Goal: Task Accomplishment & Management: Manage account settings

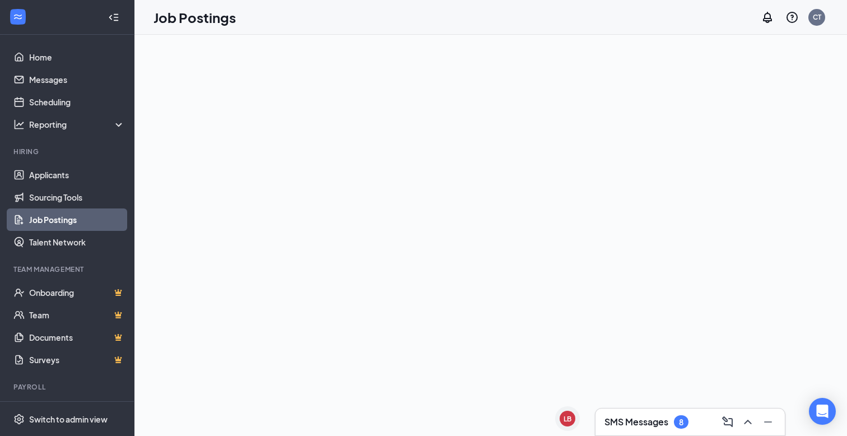
click at [668, 417] on h3 "SMS Messages" at bounding box center [637, 422] width 64 height 12
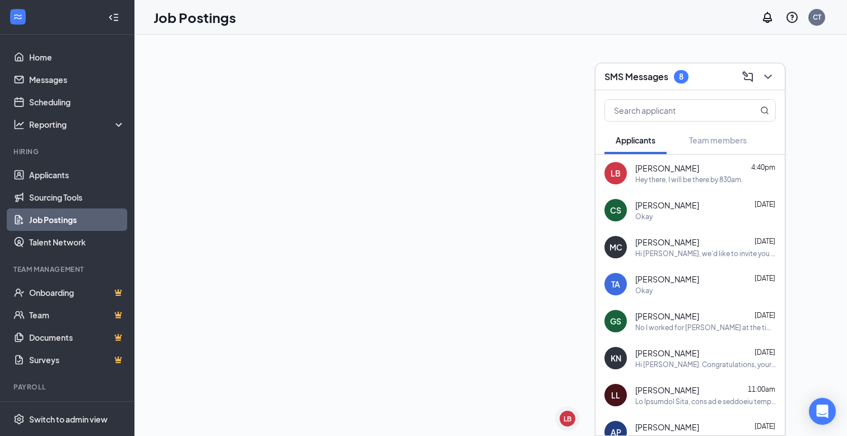
click at [549, 347] on div at bounding box center [490, 235] width 713 height 401
click at [32, 100] on link "Scheduling" at bounding box center [77, 102] width 96 height 22
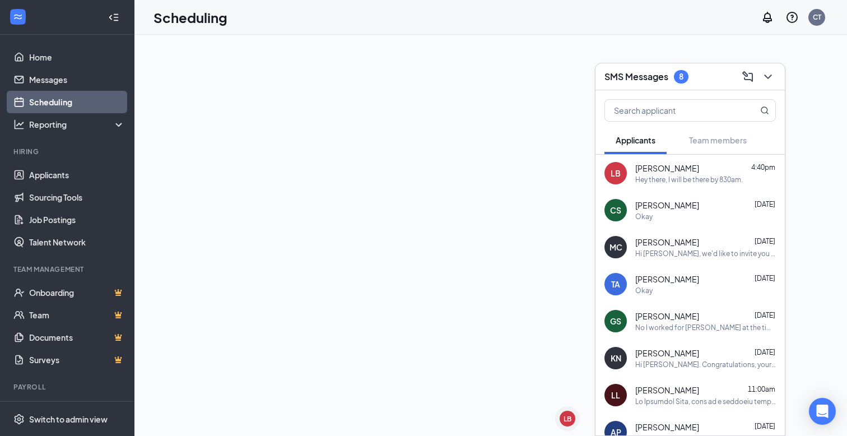
click at [32, 100] on link "Scheduling" at bounding box center [77, 102] width 96 height 22
click at [63, 105] on link "Scheduling" at bounding box center [77, 102] width 96 height 22
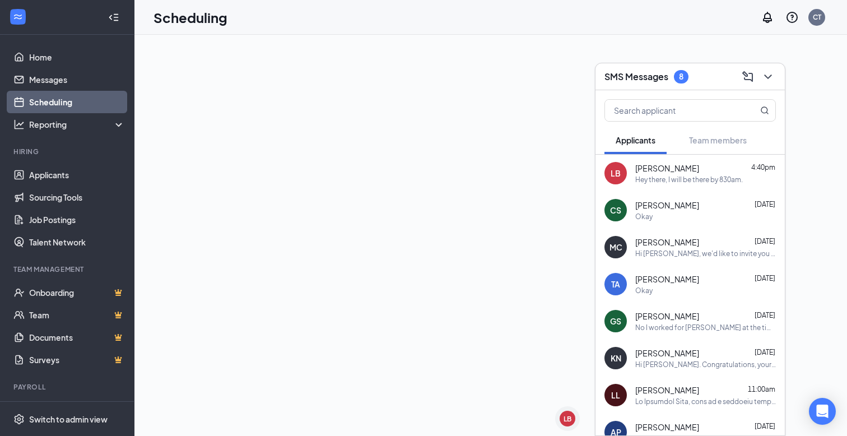
click at [416, 101] on div at bounding box center [490, 235] width 713 height 401
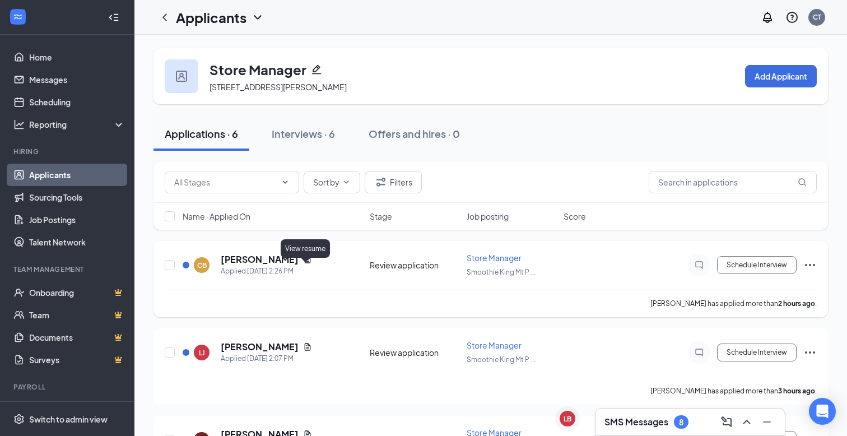
click at [307, 264] on icon "Document" at bounding box center [307, 259] width 9 height 9
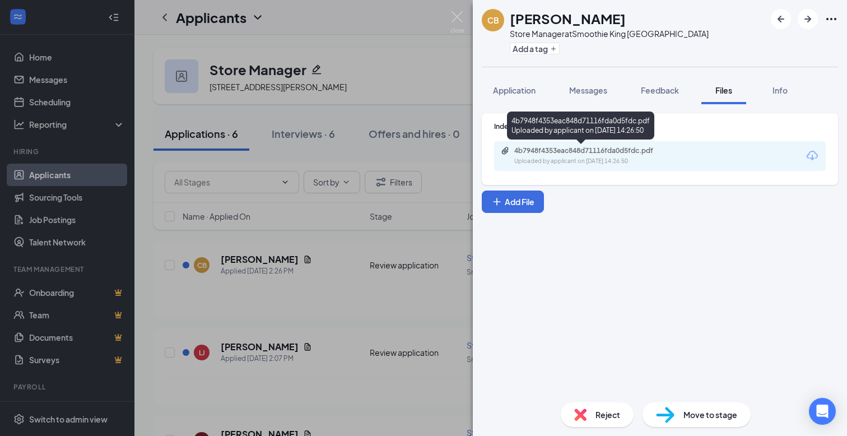
click at [594, 156] on div "4b7948f4353eac848d71116fda0d5fdc.pdf Uploaded by applicant on Oct 15, 2025 at 1…" at bounding box center [592, 156] width 182 height 20
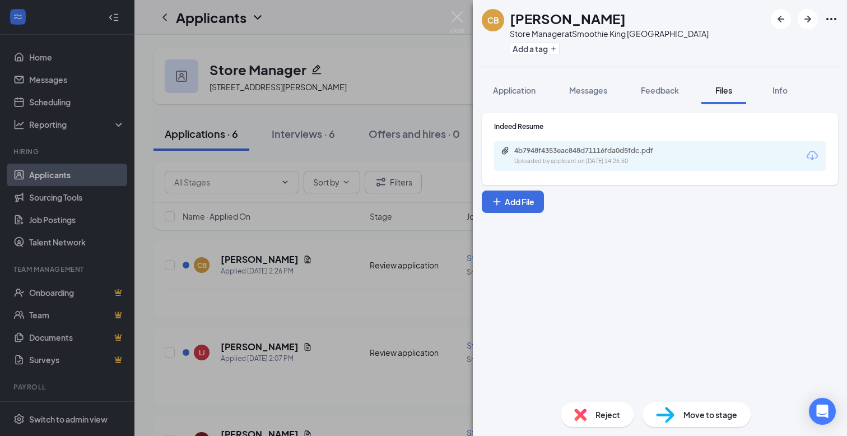
click at [461, 14] on img at bounding box center [457, 22] width 14 height 22
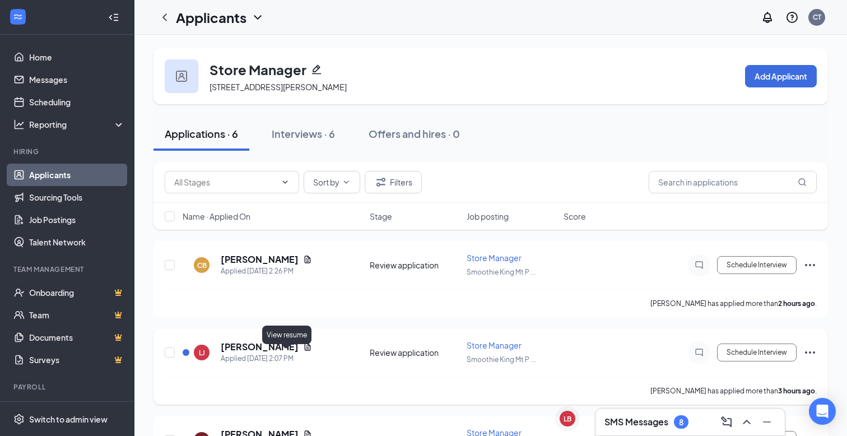
click at [303, 351] on icon "Document" at bounding box center [307, 346] width 9 height 9
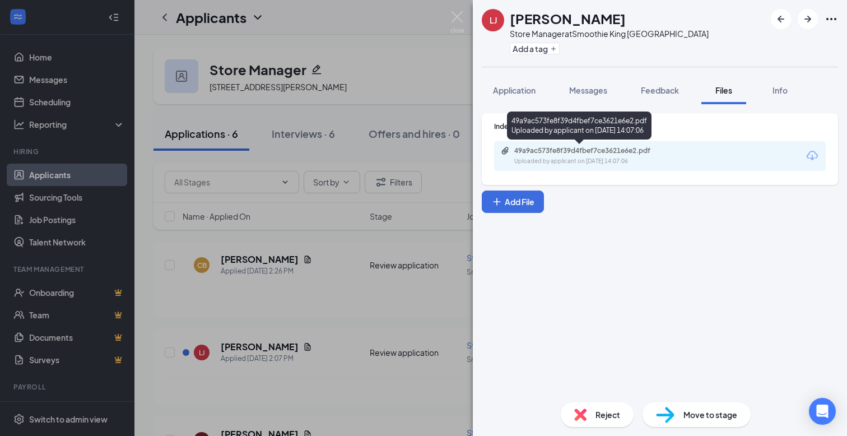
click at [579, 153] on div "49a9ac573fe8f39d4fbef7ce3621e6e2.pdf" at bounding box center [592, 150] width 157 height 9
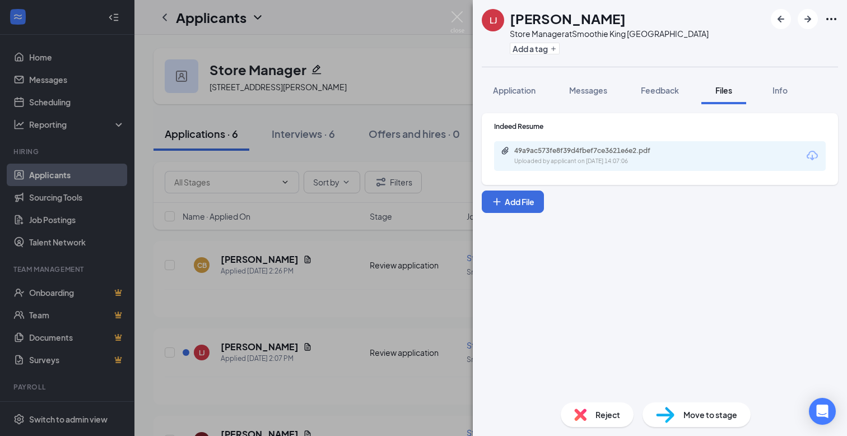
click at [355, 112] on div "LJ Latisha Jones Store Manager at Smoothie King Mt Pleasant Add a tag Applicati…" at bounding box center [423, 218] width 847 height 436
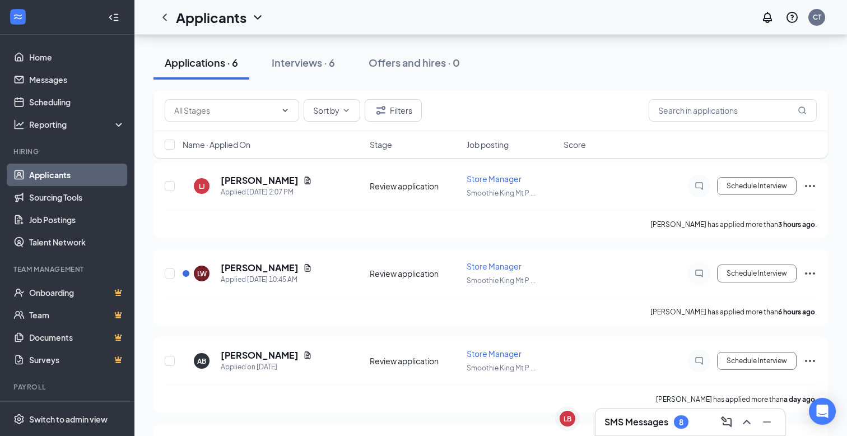
scroll to position [168, 0]
click at [303, 271] on icon "Document" at bounding box center [307, 266] width 9 height 9
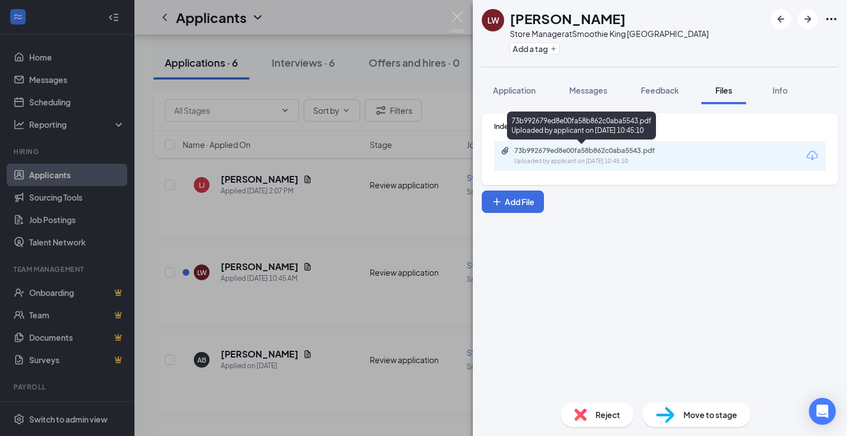
click at [585, 160] on div "Uploaded by applicant on Oct 15, 2025 at 10:45:10" at bounding box center [598, 161] width 168 height 9
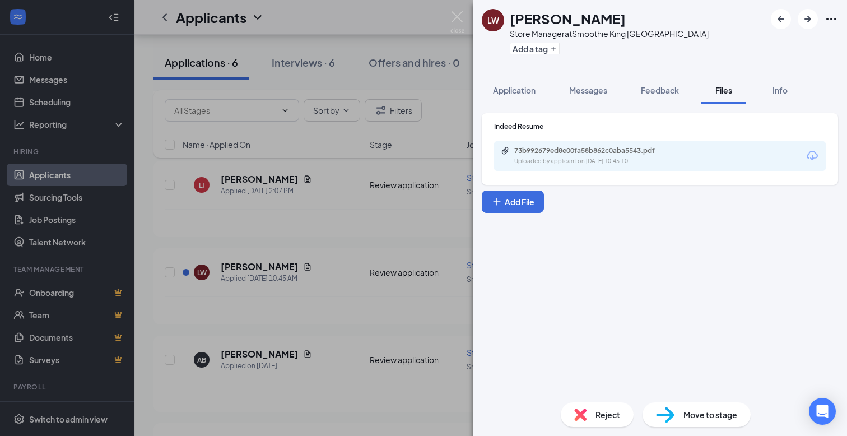
click at [442, 83] on div "LW Lauren Williams Store Manager at Smoothie King Mt Pleasant Add a tag Applica…" at bounding box center [423, 218] width 847 height 436
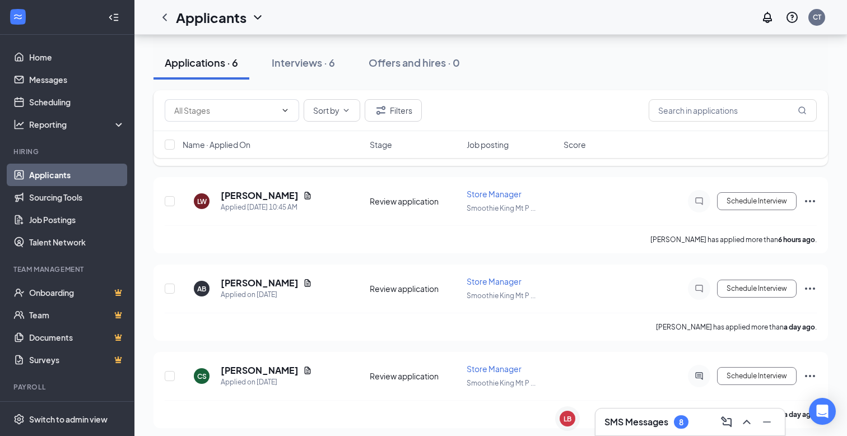
scroll to position [253, 0]
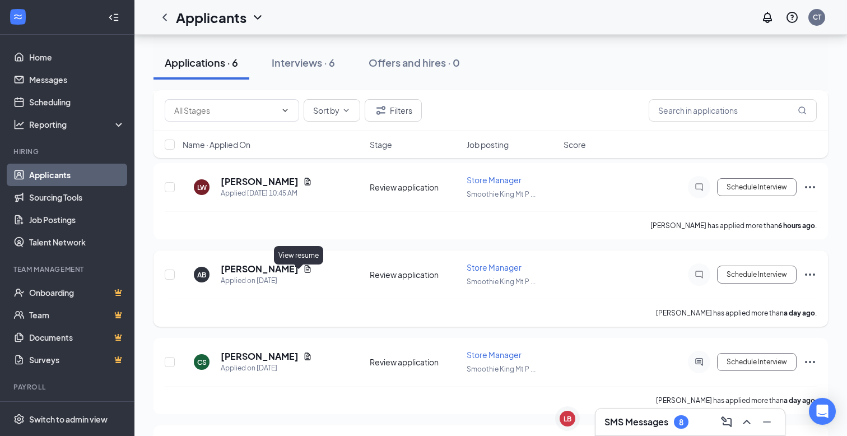
click at [303, 273] on icon "Document" at bounding box center [307, 268] width 9 height 9
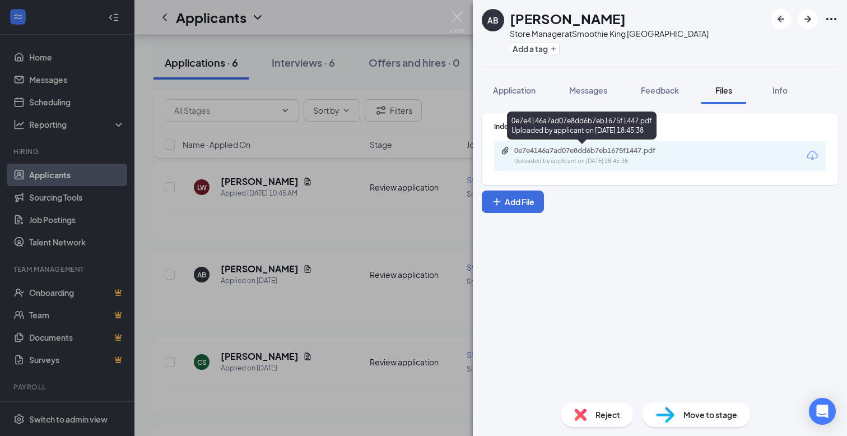
click at [603, 152] on div "0e7e4146a7ad07e8dd6b7eb1675f1447.pdf" at bounding box center [592, 150] width 157 height 9
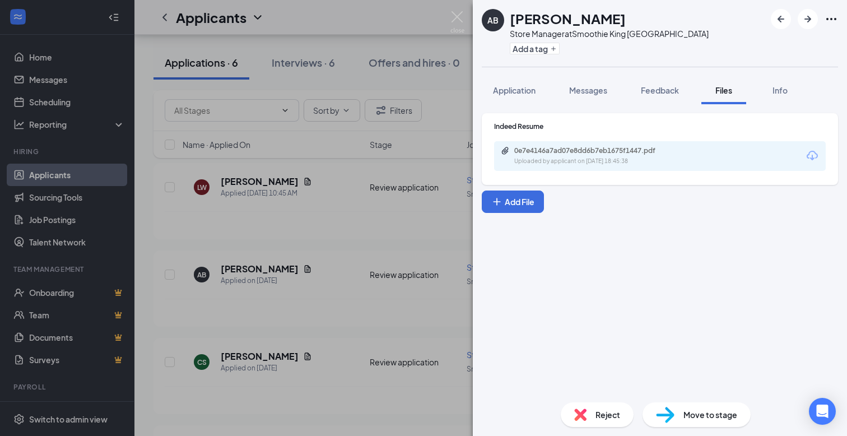
click at [419, 264] on div "AB Ashley Bellinger Store Manager at Smoothie King Mt Pleasant Add a tag Applic…" at bounding box center [423, 218] width 847 height 436
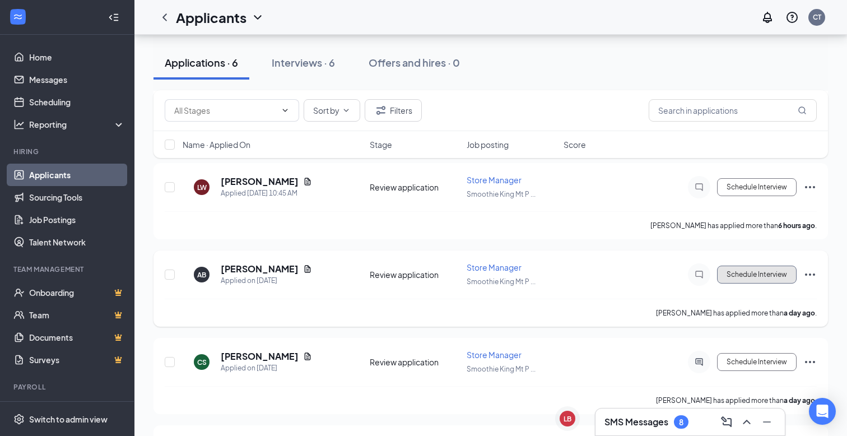
click at [758, 280] on button "Schedule Interview" at bounding box center [757, 275] width 80 height 18
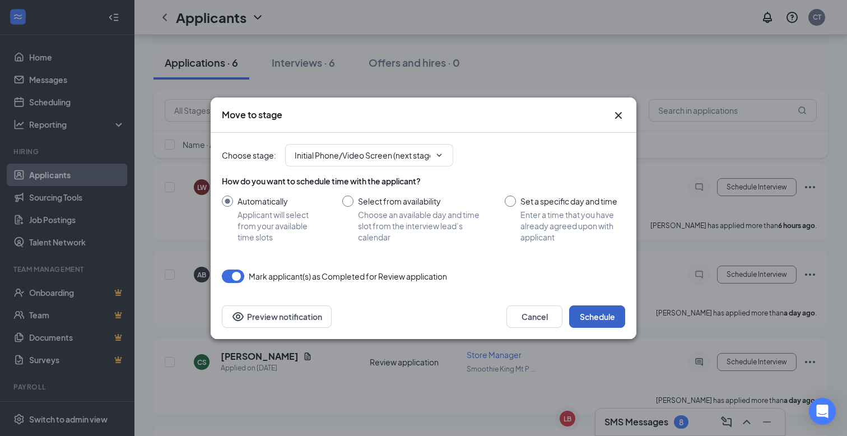
click at [608, 318] on button "Schedule" at bounding box center [597, 316] width 56 height 22
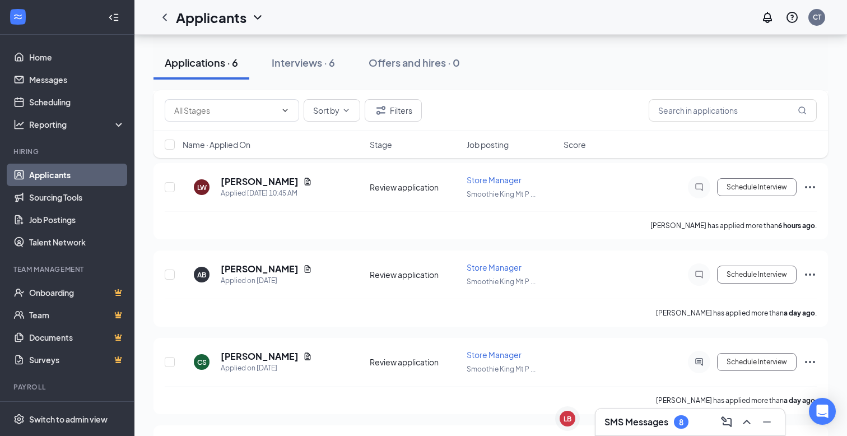
scroll to position [250, 0]
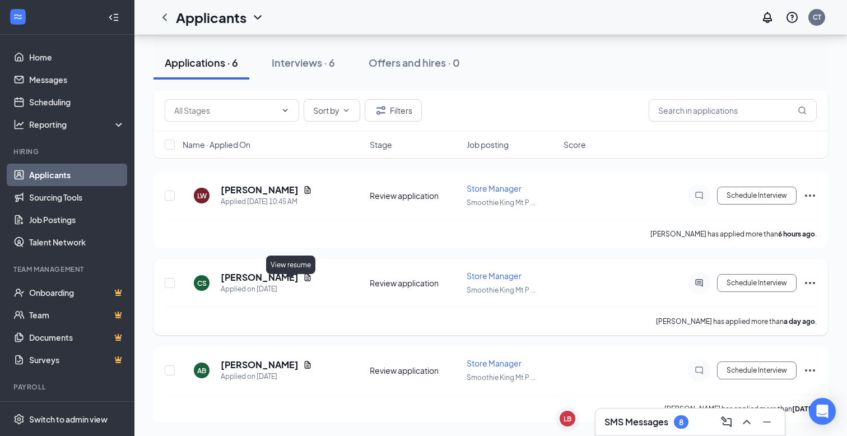
click at [305, 280] on icon "Document" at bounding box center [308, 276] width 6 height 7
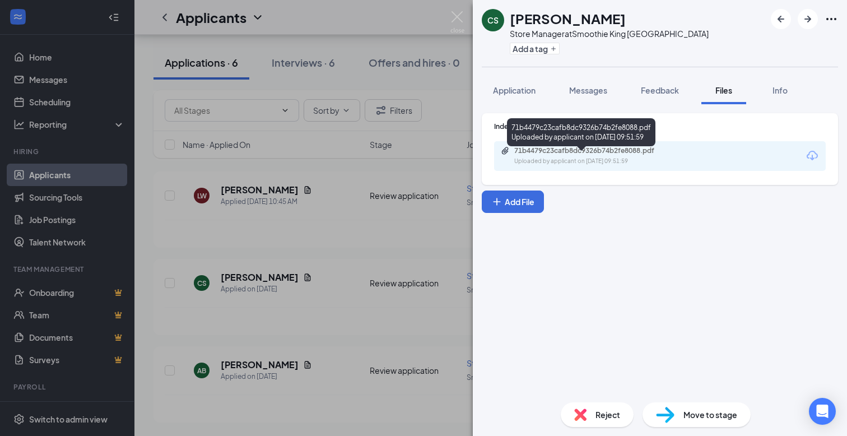
click at [588, 149] on div "71b4479c23cafb8dc9326b74b2fe8088.pdf" at bounding box center [592, 150] width 157 height 9
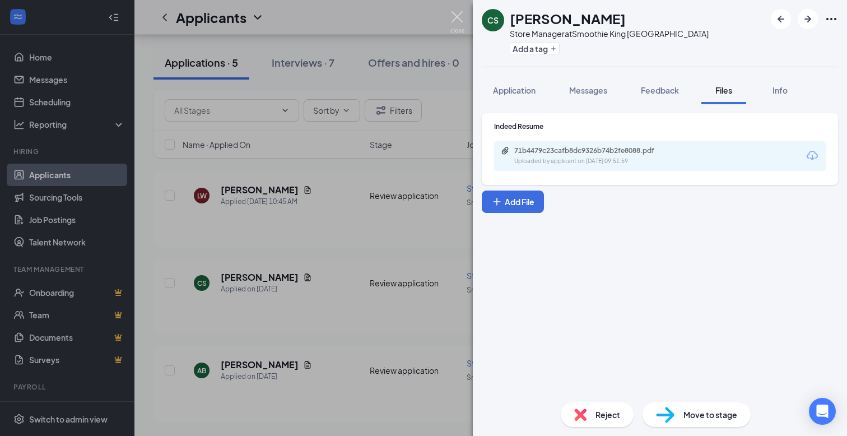
click at [454, 18] on img at bounding box center [457, 22] width 14 height 22
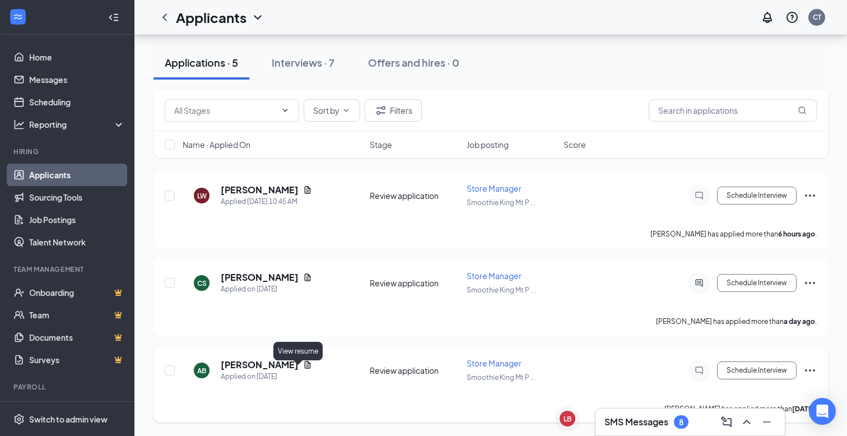
click at [305, 368] on icon "Document" at bounding box center [308, 364] width 6 height 7
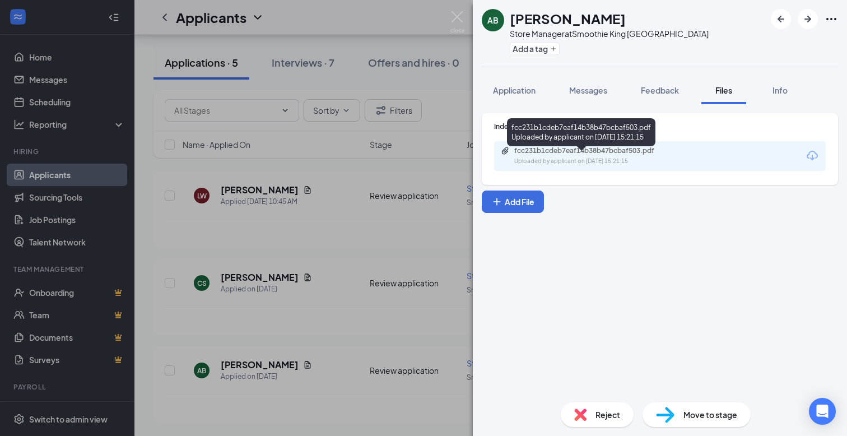
click at [584, 162] on div "Uploaded by applicant on Oct 13, 2025 at 15:21:15" at bounding box center [598, 161] width 168 height 9
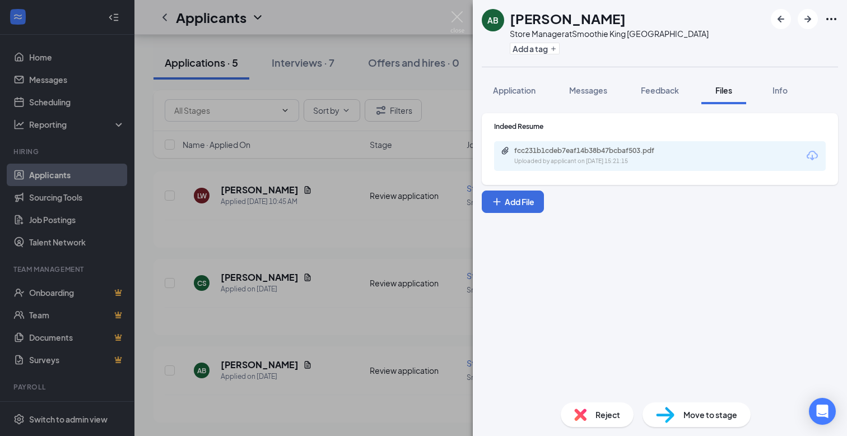
click at [449, 18] on div "AB Andre Bertolino Store Manager at Smoothie King Mt Pleasant Add a tag Applica…" at bounding box center [423, 218] width 847 height 436
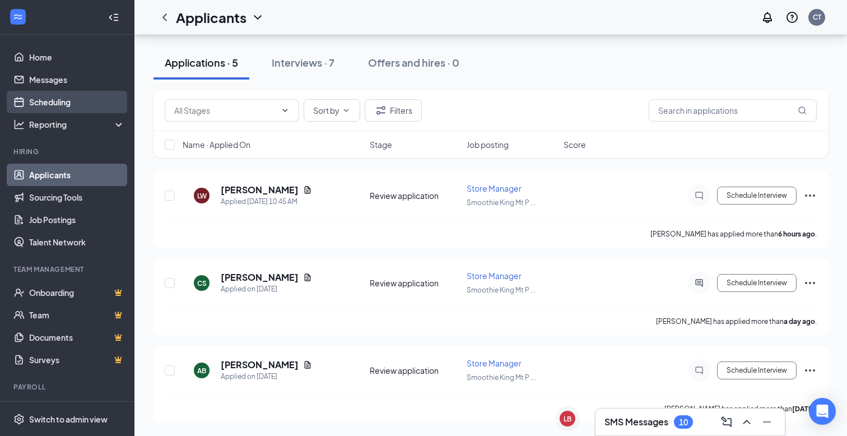
click at [46, 102] on link "Scheduling" at bounding box center [77, 102] width 96 height 22
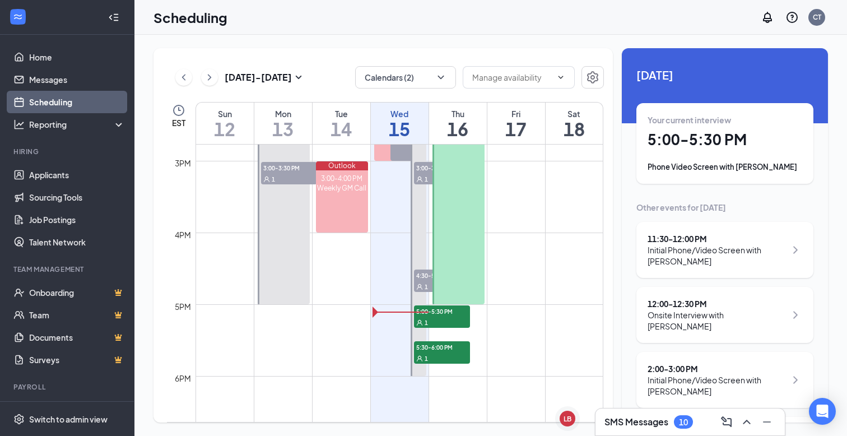
scroll to position [1060, 0]
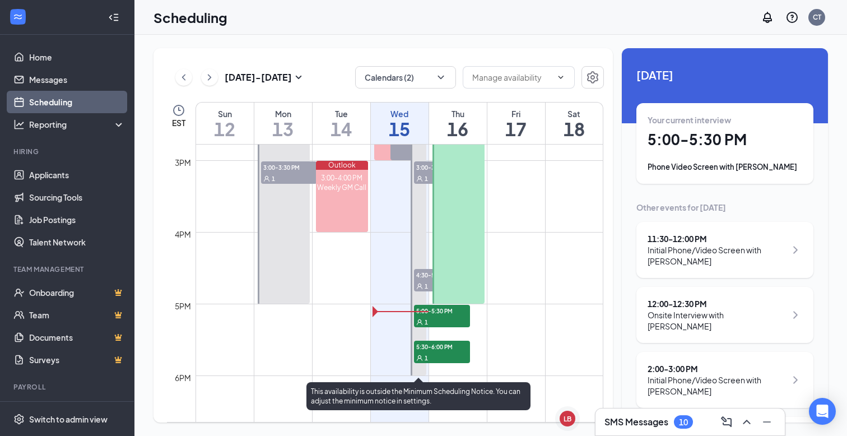
click at [424, 316] on div "1" at bounding box center [442, 321] width 56 height 11
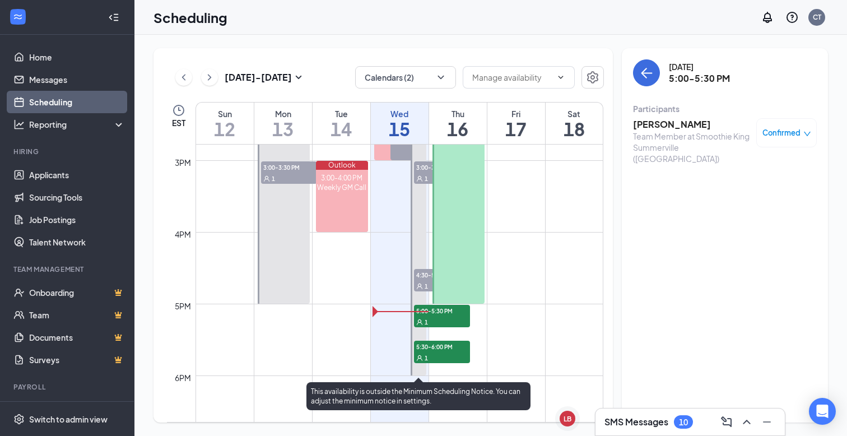
click at [424, 316] on div "1" at bounding box center [442, 321] width 56 height 11
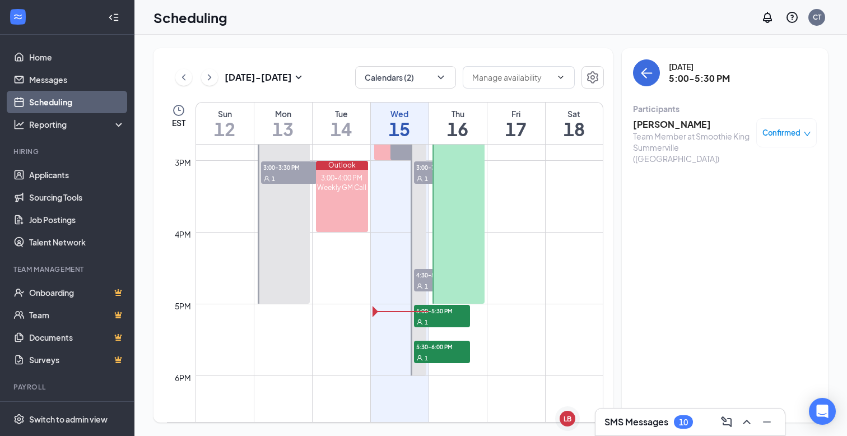
click at [673, 125] on h3 "Ayanna Dyson" at bounding box center [692, 124] width 118 height 12
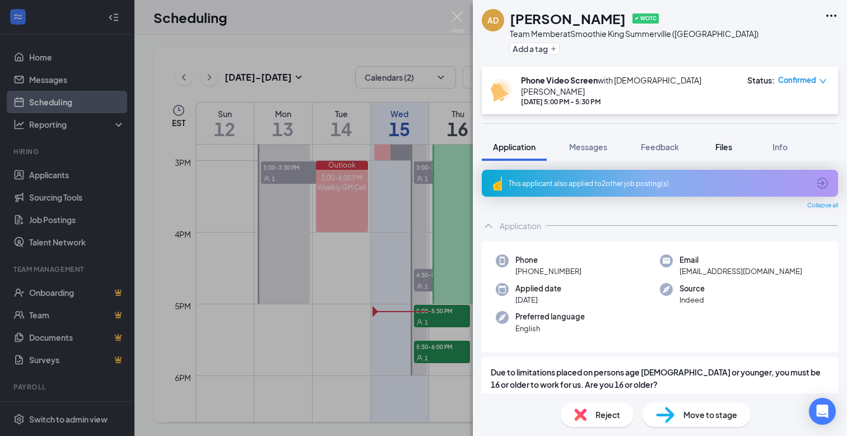
click at [727, 142] on span "Files" at bounding box center [723, 147] width 17 height 10
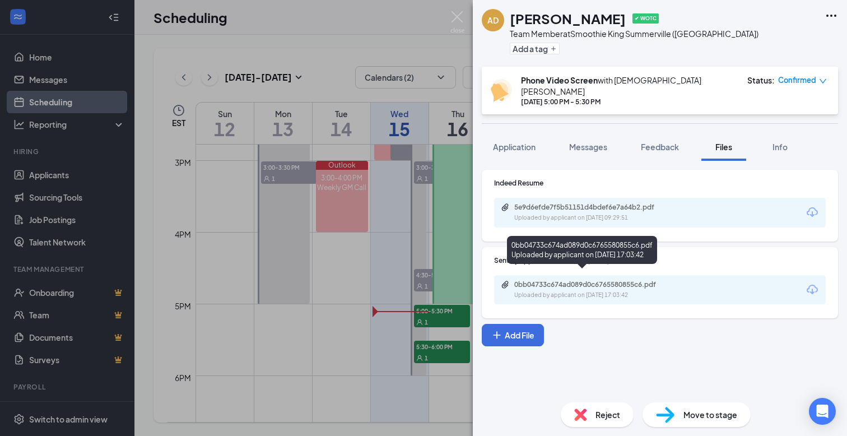
click at [622, 281] on div "0bb04733c674ad089d0c6765580855c6.pdf Uploaded by applicant on Oct 15, 2025 at 1…" at bounding box center [592, 290] width 182 height 20
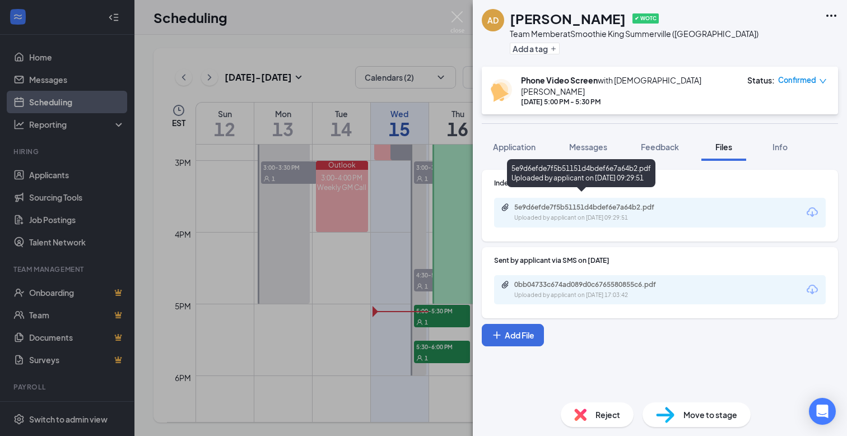
click at [618, 203] on div "5e9d6efde7f5b51151d4bdef6e7a64b2.pdf" at bounding box center [592, 207] width 157 height 9
